Goal: Task Accomplishment & Management: Use online tool/utility

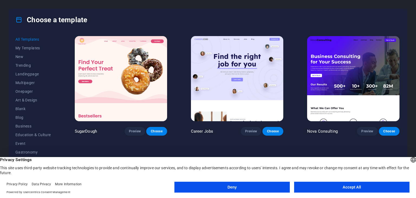
click at [316, 186] on button "Accept All" at bounding box center [351, 186] width 115 height 11
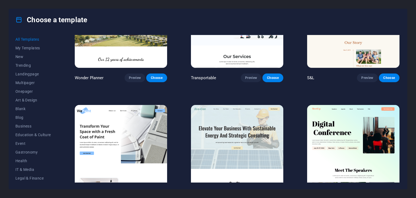
scroll to position [514, 0]
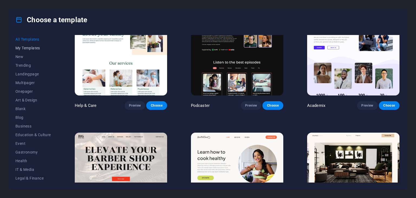
click at [33, 50] on span "My Templates" at bounding box center [32, 48] width 35 height 4
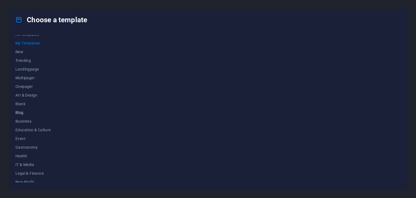
scroll to position [0, 0]
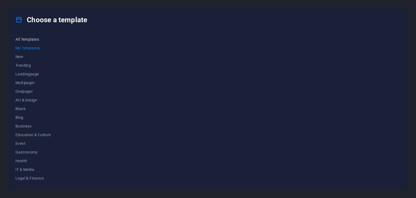
click at [30, 41] on span "All Templates" at bounding box center [32, 39] width 35 height 4
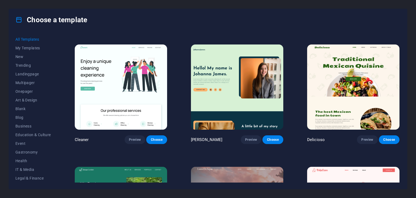
scroll to position [839, 0]
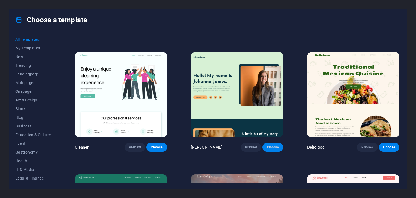
click at [273, 145] on span "Choose" at bounding box center [273, 147] width 12 height 4
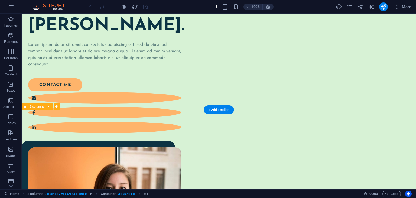
scroll to position [27, 0]
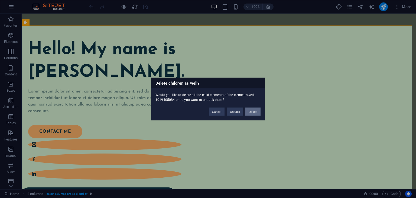
click at [248, 110] on button "Delete" at bounding box center [252, 111] width 15 height 8
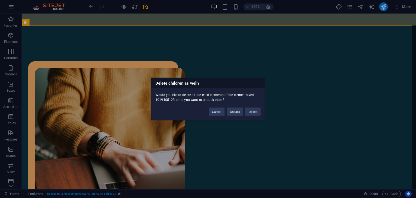
drag, startPoint x: 255, startPoint y: 106, endPoint x: 255, endPoint y: 110, distance: 3.8
click at [255, 106] on div "Cancel Unpack Delete" at bounding box center [235, 109] width 60 height 14
click at [255, 110] on button "Delete" at bounding box center [252, 111] width 15 height 8
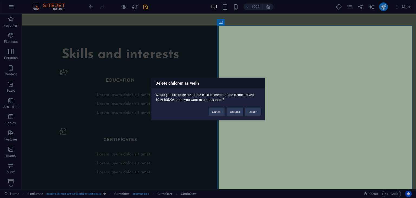
click at [250, 115] on div "Cancel Unpack Delete" at bounding box center [235, 109] width 60 height 14
drag, startPoint x: 250, startPoint y: 112, endPoint x: 228, endPoint y: 97, distance: 26.3
click at [250, 112] on button "Delete" at bounding box center [252, 111] width 15 height 8
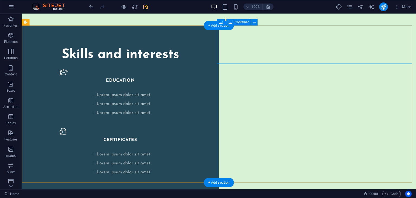
click at [210, 91] on div "Skills and interests EDUCATION Lorem ipsum dolor sit amet Lorem ipsum dolor sit…" at bounding box center [120, 111] width 197 height 172
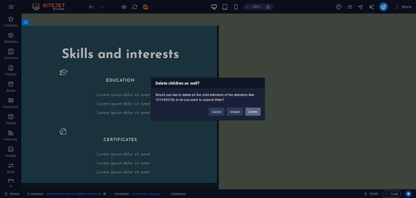
click at [257, 112] on button "Delete" at bounding box center [252, 111] width 15 height 8
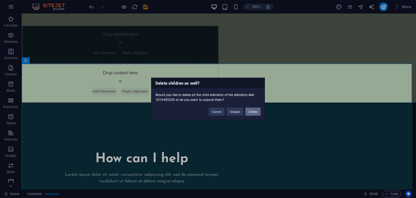
click at [252, 114] on button "Delete" at bounding box center [252, 111] width 15 height 8
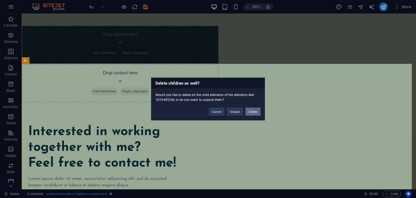
click at [256, 113] on button "Delete" at bounding box center [252, 111] width 15 height 8
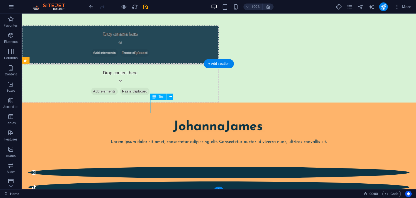
click at [290, 132] on div at bounding box center [218, 135] width 381 height 6
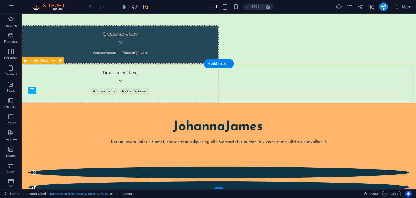
click at [275, 102] on div "Lorem ipsum dolor sit amet, consectetur adipiscing elit. Consectetur auctor id …" at bounding box center [219, 191] width 394 height 179
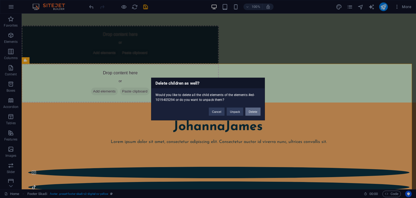
click at [255, 109] on button "Delete" at bounding box center [252, 111] width 15 height 8
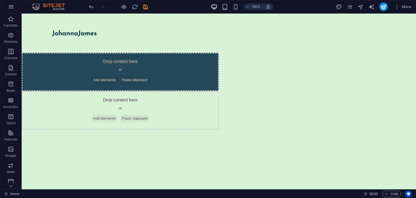
click at [266, 113] on html "Skip to main content Drop content here or Add elements Paste clipboard Drop con…" at bounding box center [219, 72] width 394 height 116
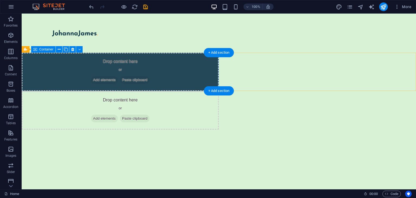
click at [185, 70] on div "Drop content here or Add elements Paste clipboard" at bounding box center [120, 72] width 197 height 38
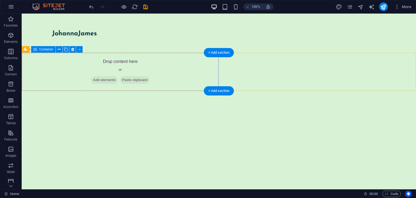
click at [191, 67] on div "Drop content here or Add elements Paste clipboard" at bounding box center [120, 72] width 197 height 38
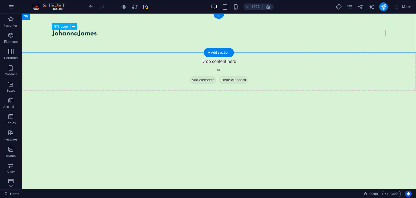
click at [81, 35] on div at bounding box center [218, 33] width 333 height 6
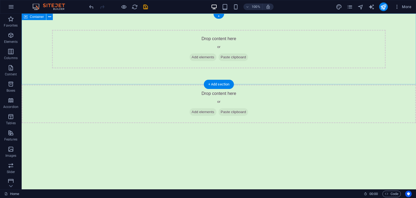
click at [173, 25] on div "Drop content here or Add elements Paste clipboard" at bounding box center [219, 49] width 394 height 71
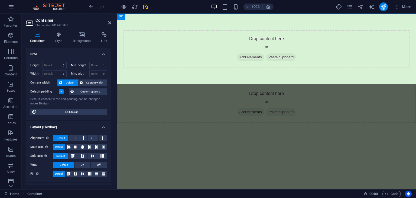
click at [186, 123] on html "Skip to main content Drop content here or Add elements Paste clipboard Drop con…" at bounding box center [266, 68] width 299 height 109
click at [247, 54] on span "Add elements" at bounding box center [250, 57] width 27 height 8
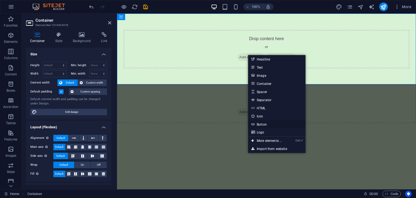
click at [270, 124] on link "Button" at bounding box center [276, 124] width 57 height 8
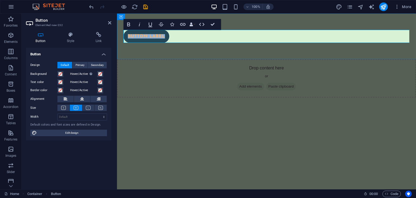
click at [167, 38] on link "Button label" at bounding box center [146, 36] width 46 height 13
click at [169, 37] on div "Button label" at bounding box center [266, 36] width 286 height 13
click at [167, 36] on link "Button label" at bounding box center [146, 36] width 46 height 13
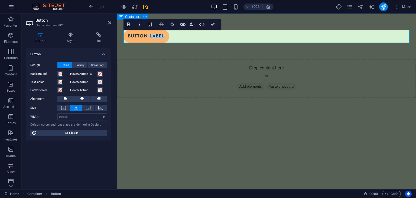
click at [180, 44] on div "Button label" at bounding box center [266, 36] width 299 height 45
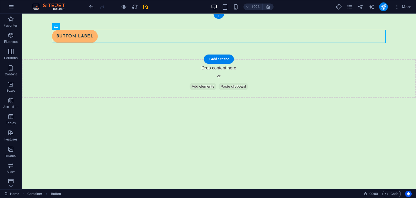
drag, startPoint x: 89, startPoint y: 35, endPoint x: 117, endPoint y: 49, distance: 30.9
click at [117, 49] on div "Button label" at bounding box center [219, 36] width 394 height 45
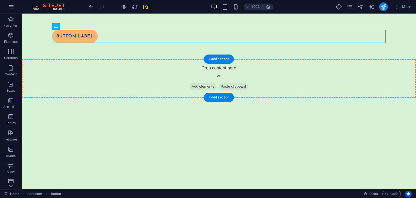
drag, startPoint x: 95, startPoint y: 38, endPoint x: 230, endPoint y: 95, distance: 146.2
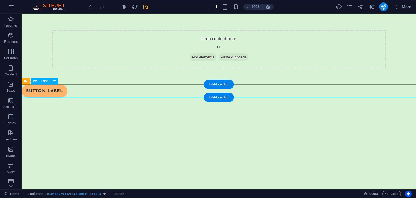
click at [68, 86] on div "Button label" at bounding box center [219, 90] width 394 height 13
click at [63, 88] on div "Button label" at bounding box center [219, 90] width 394 height 13
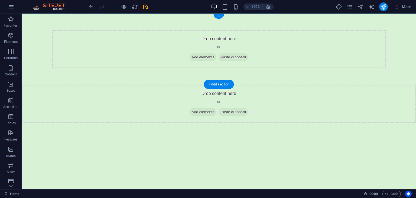
click at [219, 17] on div "+" at bounding box center [218, 16] width 11 height 5
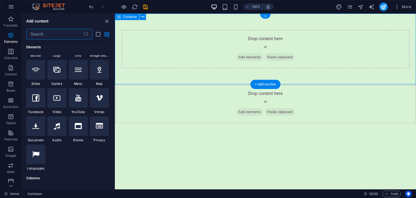
scroll to position [947, 0]
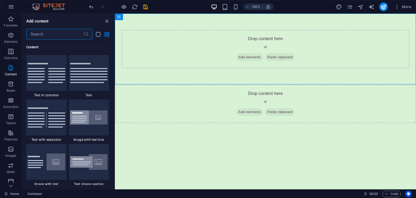
click at [75, 38] on input "text" at bounding box center [54, 34] width 57 height 11
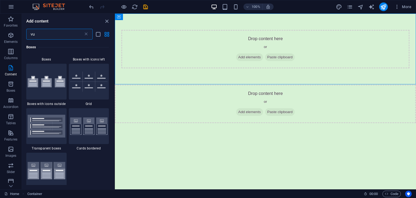
scroll to position [0, 0]
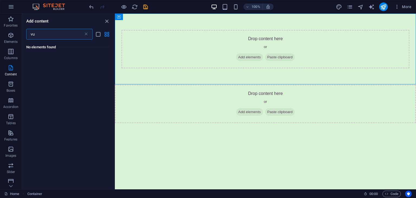
type input "v"
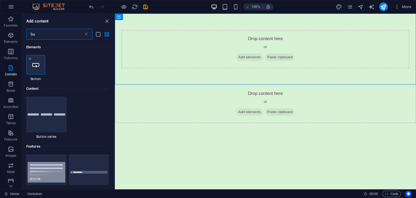
type input "bu"
click at [32, 63] on icon at bounding box center [35, 64] width 7 height 7
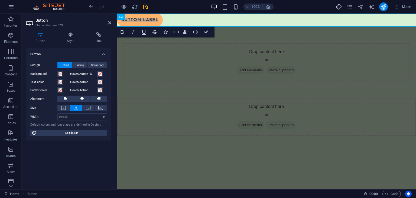
click at [341, 6] on icon "design" at bounding box center [339, 7] width 6 height 6
select select "px"
select select "400"
select select "px"
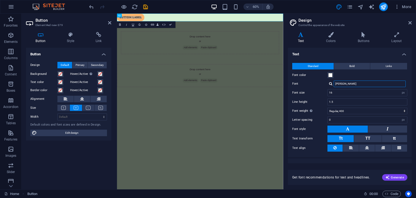
click at [353, 82] on input "[PERSON_NAME]" at bounding box center [369, 83] width 72 height 6
click at [162, 19] on link "Button label" at bounding box center [140, 20] width 46 height 13
click at [349, 8] on icon "pages" at bounding box center [349, 7] width 6 height 6
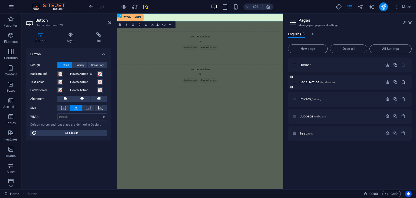
click at [403, 83] on icon "button" at bounding box center [403, 82] width 5 height 5
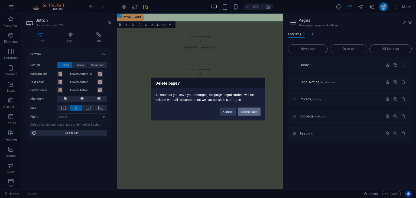
click at [249, 114] on button "Delete page" at bounding box center [249, 111] width 22 height 8
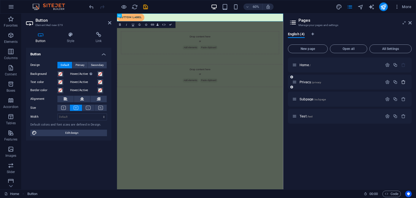
click at [405, 82] on icon "button" at bounding box center [403, 82] width 5 height 5
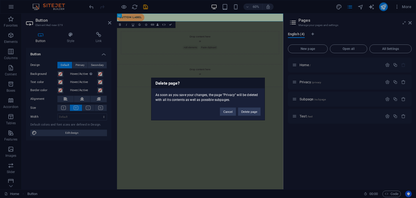
click at [255, 111] on button "Delete page" at bounding box center [249, 111] width 22 height 8
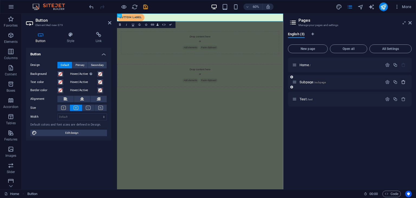
click at [404, 81] on icon "button" at bounding box center [403, 82] width 5 height 5
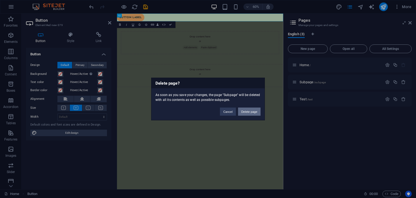
click at [259, 113] on button "Delete page" at bounding box center [249, 111] width 22 height 8
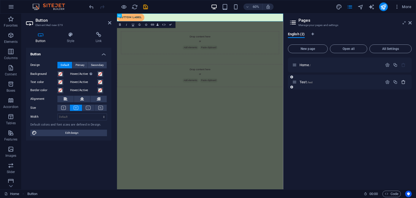
click at [402, 80] on icon "button" at bounding box center [403, 82] width 5 height 5
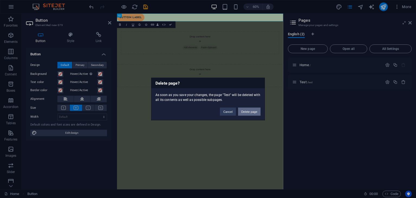
click at [244, 112] on button "Delete page" at bounding box center [249, 111] width 22 height 8
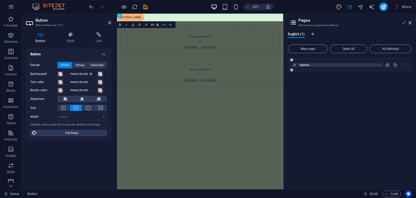
click at [307, 65] on span "Home /" at bounding box center [304, 65] width 11 height 4
click at [305, 64] on span "Home /" at bounding box center [304, 65] width 11 height 4
click at [321, 100] on div "Home /" at bounding box center [350, 120] width 124 height 127
click at [348, 6] on icon "pages" at bounding box center [349, 7] width 6 height 6
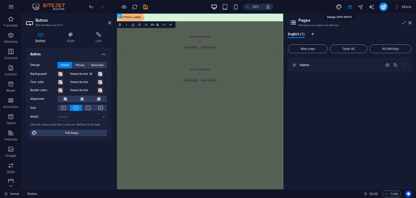
click at [340, 6] on icon "design" at bounding box center [339, 7] width 6 height 6
select select "px"
select select "400"
select select "px"
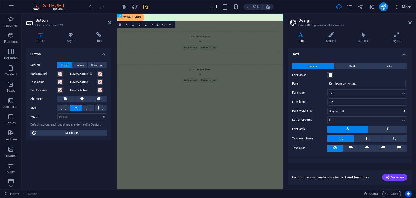
click at [395, 7] on icon "button" at bounding box center [396, 6] width 5 height 5
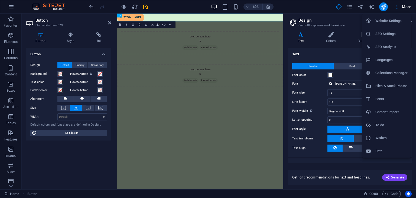
click at [393, 17] on li "Website Settings" at bounding box center [386, 20] width 48 height 13
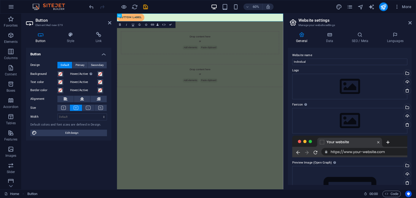
scroll to position [48, 0]
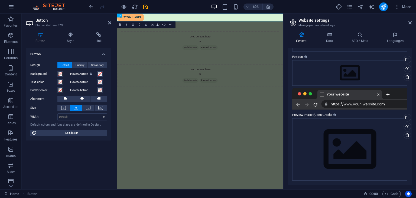
click at [336, 28] on div "General Data SEO / Meta Languages Website name Individual Logo Drag files here,…" at bounding box center [349, 108] width 132 height 161
click at [336, 32] on icon at bounding box center [329, 34] width 24 height 5
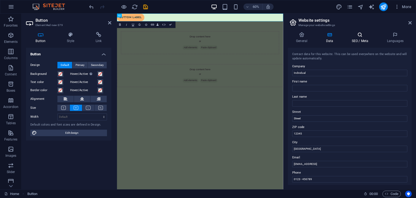
click at [362, 37] on icon at bounding box center [359, 34] width 33 height 5
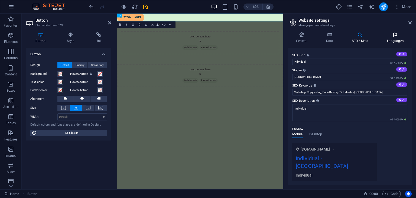
click at [401, 38] on h4 "Languages" at bounding box center [394, 37] width 33 height 11
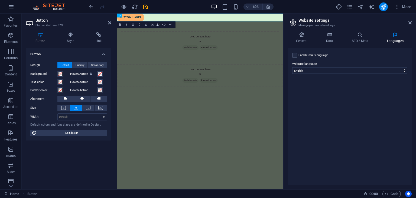
click at [358, 45] on div "General Data SEO / Meta Languages Website name Individual Logo Drag files here,…" at bounding box center [350, 108] width 124 height 153
click at [361, 39] on h4 "SEO / Meta" at bounding box center [360, 37] width 35 height 11
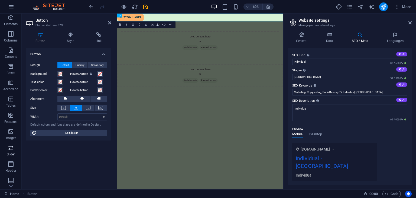
scroll to position [68, 0]
click at [9, 137] on p "Footer" at bounding box center [11, 136] width 10 height 4
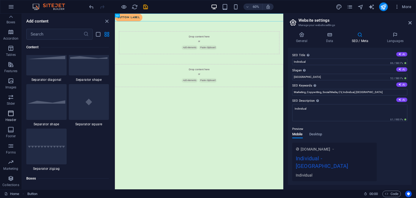
click at [9, 113] on icon "button" at bounding box center [11, 113] width 6 height 6
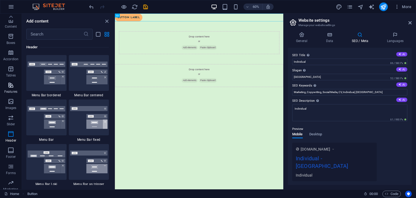
scroll to position [0, 0]
click at [154, 18] on div "Button label" at bounding box center [255, 20] width 281 height 13
click at [153, 21] on div "Button label" at bounding box center [255, 20] width 281 height 13
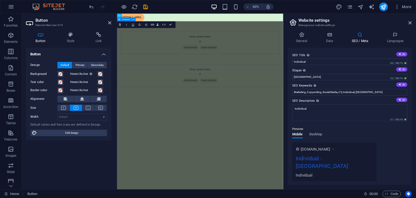
click at [266, 27] on div "Drop content here or Add elements Paste clipboard" at bounding box center [255, 62] width 277 height 71
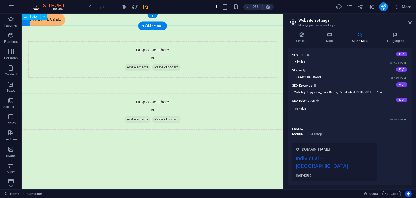
click at [65, 18] on div "Button label" at bounding box center [159, 20] width 275 height 13
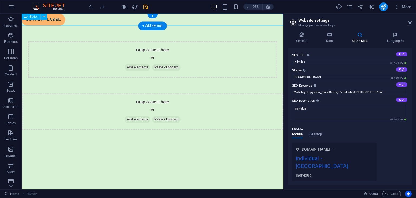
click at [68, 22] on div "Button label" at bounding box center [159, 20] width 275 height 13
click at [64, 20] on div "Button label" at bounding box center [159, 20] width 275 height 13
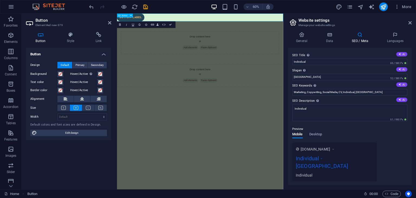
click at [158, 17] on link "Button label" at bounding box center [140, 20] width 46 height 13
click at [83, 67] on span "Primary" at bounding box center [80, 65] width 9 height 6
click at [67, 64] on span "Default" at bounding box center [65, 65] width 8 height 6
click at [75, 40] on h4 "Style" at bounding box center [71, 37] width 29 height 11
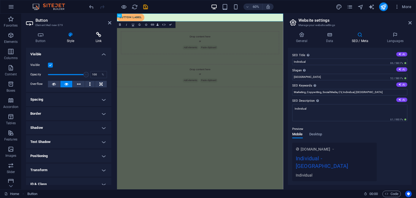
click at [92, 39] on h4 "Link" at bounding box center [98, 37] width 25 height 11
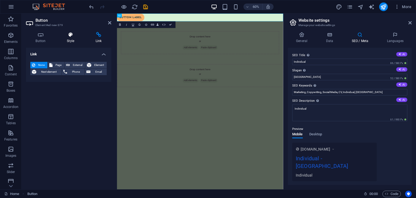
click at [68, 38] on h4 "Style" at bounding box center [71, 37] width 29 height 11
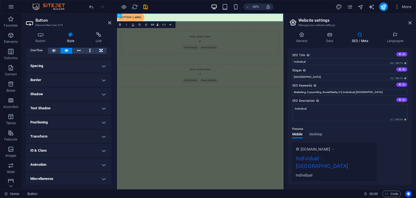
scroll to position [6, 0]
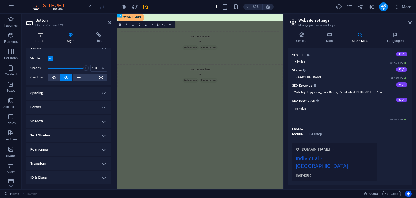
click at [38, 38] on h4 "Button" at bounding box center [41, 37] width 31 height 11
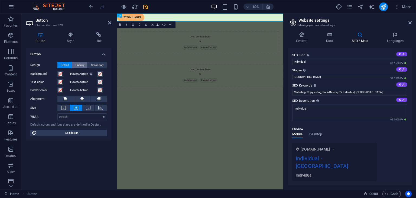
click at [82, 63] on span "Primary" at bounding box center [80, 65] width 9 height 6
click at [101, 63] on span "Secondary" at bounding box center [97, 65] width 13 height 6
click at [55, 66] on label "Design" at bounding box center [43, 65] width 27 height 6
click at [67, 65] on span "Default" at bounding box center [65, 65] width 8 height 6
click at [93, 134] on span "Edit design" at bounding box center [71, 132] width 67 height 6
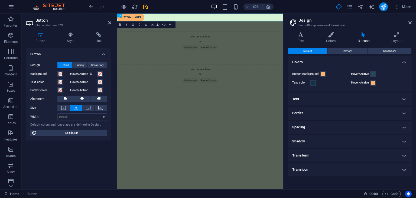
click at [231, 136] on html "Skip to main content Button label Drop content here or Add elements Paste clipb…" at bounding box center [255, 75] width 277 height 122
click at [255, 57] on div "Drop content here or Add elements Paste clipboard" at bounding box center [255, 62] width 264 height 38
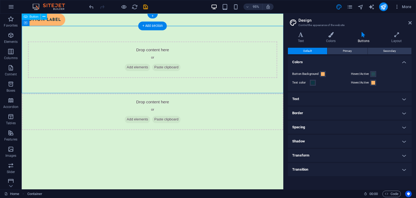
click at [62, 20] on div "Button label" at bounding box center [159, 20] width 275 height 13
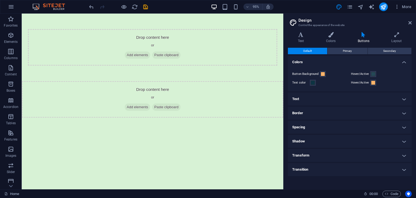
click at [199, 123] on html "Skip to main content Drop content here or Add elements Paste clipboard Drop con…" at bounding box center [159, 68] width 275 height 109
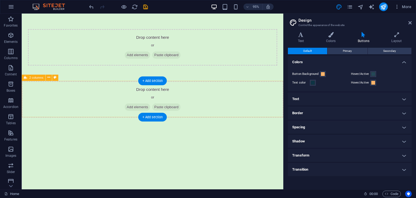
click at [201, 113] on div "Drop content here or Add elements Paste clipboard" at bounding box center [159, 103] width 275 height 38
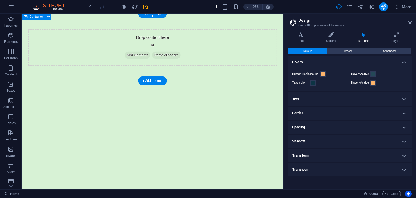
click at [238, 28] on div "Drop content here or Add elements Paste clipboard" at bounding box center [159, 49] width 275 height 71
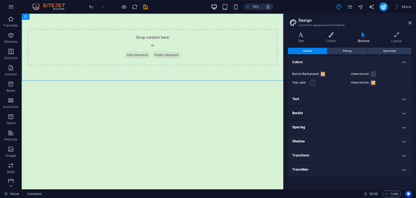
click at [214, 84] on html "Skip to main content Drop content here or Add elements Paste clipboard" at bounding box center [159, 49] width 275 height 71
click at [290, 22] on icon at bounding box center [293, 23] width 8 height 8
click at [313, 39] on h4 "Text" at bounding box center [302, 37] width 28 height 11
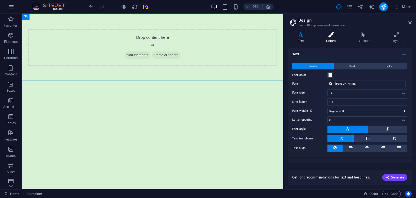
click at [333, 34] on icon at bounding box center [331, 34] width 30 height 5
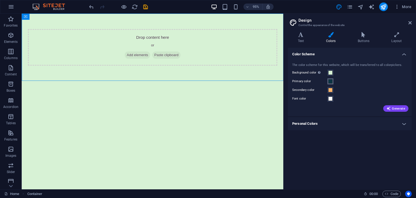
click at [329, 81] on span at bounding box center [330, 81] width 4 height 4
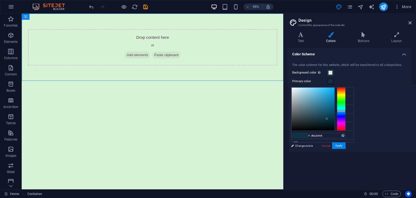
click at [329, 81] on span at bounding box center [330, 81] width 4 height 4
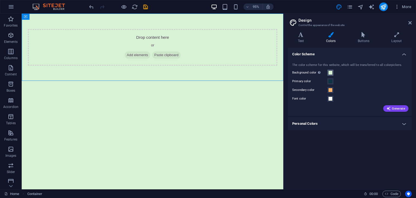
click at [328, 75] on button "Background color Only visible if it is not covered by other backgrounds." at bounding box center [330, 73] width 6 height 6
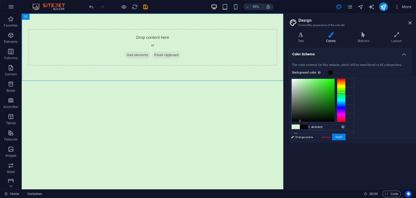
type input "#000000"
drag, startPoint x: 368, startPoint y: 120, endPoint x: 371, endPoint y: 131, distance: 10.8
click at [348, 131] on div "#000000 Supported formats #0852ed rgb(8, 82, 237) rgba(8, 82, 237, 90%) hsv(221…" at bounding box center [318, 149] width 60 height 146
click at [345, 136] on button "Apply" at bounding box center [339, 136] width 14 height 6
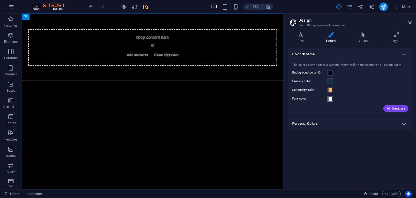
click at [331, 100] on span at bounding box center [330, 98] width 4 height 4
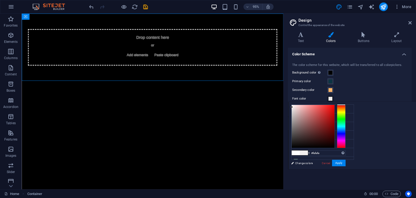
type input "#ffffff"
drag, startPoint x: 359, startPoint y: 107, endPoint x: 353, endPoint y: 97, distance: 12.2
click at [353, 97] on body "Individual Home Favorites Elements Columns Content Boxes Accordion Tables Featu…" at bounding box center [208, 99] width 416 height 198
click at [348, 159] on div "#ffffff Supported formats #0852ed rgb(8, 82, 237) rgba(8, 82, 237, 90%) hsv(221…" at bounding box center [318, 175] width 60 height 146
click at [345, 162] on button "Apply" at bounding box center [339, 162] width 14 height 6
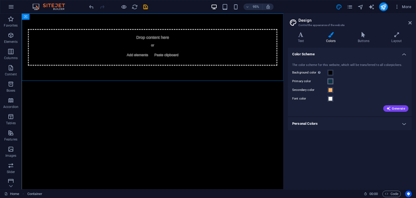
click at [330, 83] on span at bounding box center [330, 81] width 4 height 4
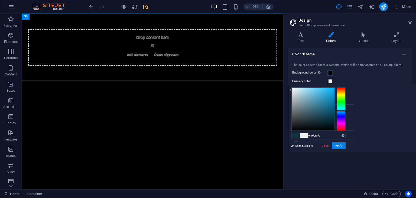
type input "#ffffff"
drag, startPoint x: 361, startPoint y: 95, endPoint x: 352, endPoint y: 83, distance: 14.9
click at [352, 83] on body "Individual Home Favorites Elements Columns Content Boxes Accordion Tables Featu…" at bounding box center [208, 99] width 416 height 198
click at [345, 145] on button "Apply" at bounding box center [339, 145] width 14 height 6
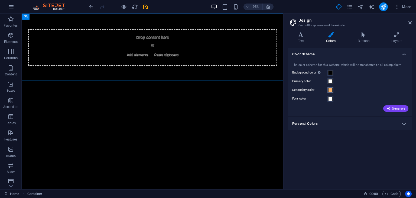
click at [329, 90] on span at bounding box center [330, 90] width 4 height 4
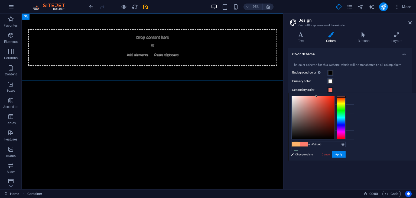
drag, startPoint x: 411, startPoint y: 96, endPoint x: 412, endPoint y: 92, distance: 4.1
click at [412, 92] on body "Individual Home Favorites Elements Columns Content Boxes Accordion Tables Featu…" at bounding box center [208, 99] width 416 height 198
type input "#f20808"
click at [334, 98] on div at bounding box center [312, 117] width 43 height 43
click at [345, 154] on button "Apply" at bounding box center [339, 154] width 14 height 6
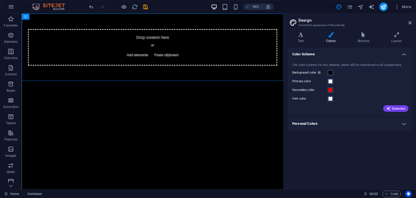
click at [317, 147] on div "Color Scheme The color scheme for this website, which will be transferred to al…" at bounding box center [350, 116] width 124 height 137
click at [315, 125] on h4 "Personal Colors" at bounding box center [350, 123] width 124 height 13
